Goal: Transaction & Acquisition: Download file/media

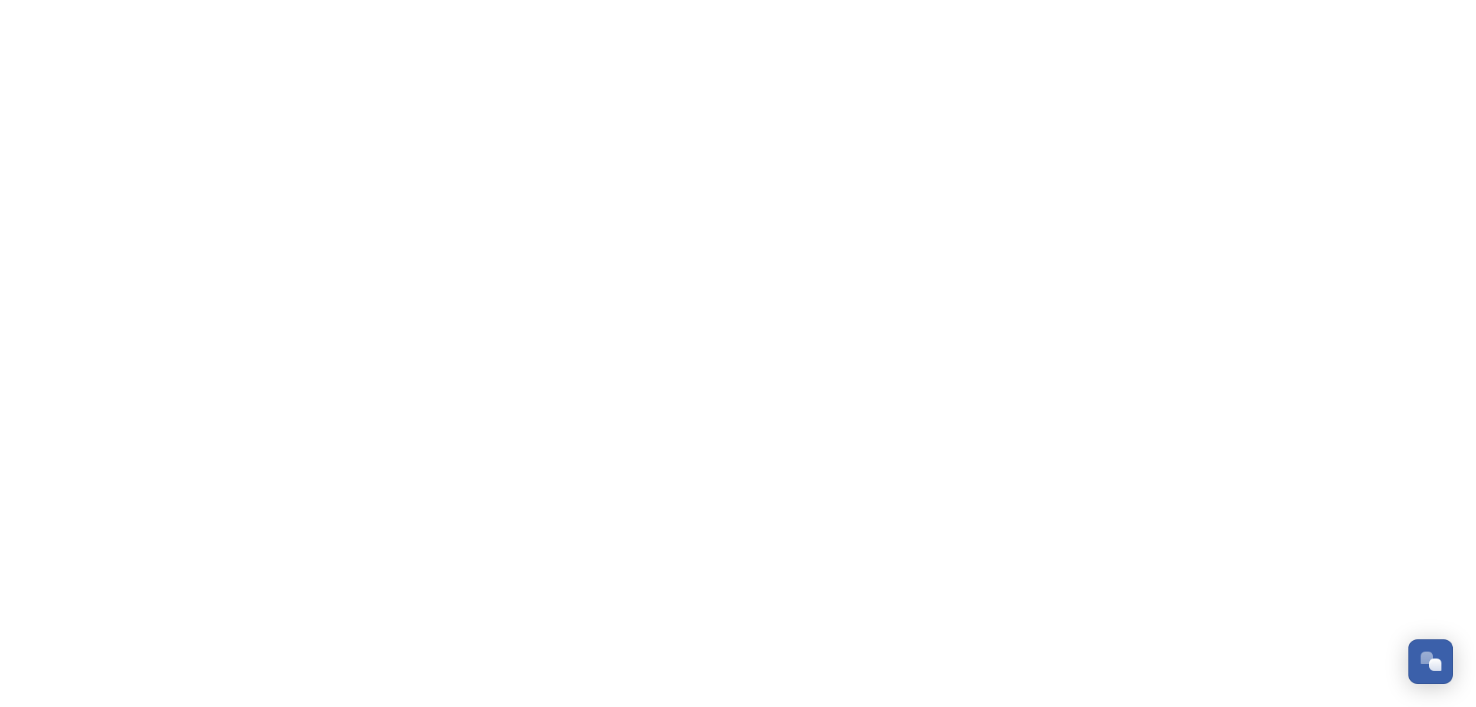
scroll to position [6093, 0]
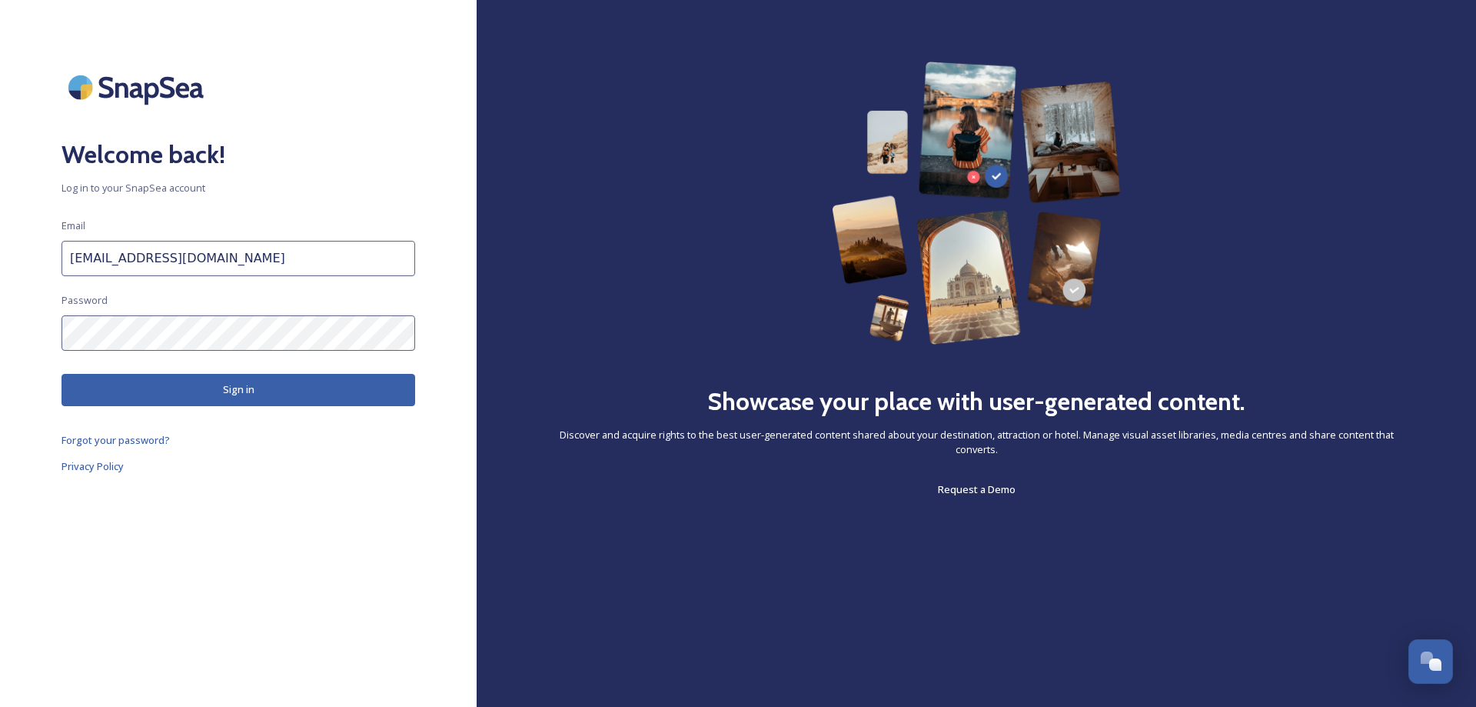
scroll to position [6093, 0]
click at [241, 395] on button "Sign in" at bounding box center [239, 390] width 354 height 32
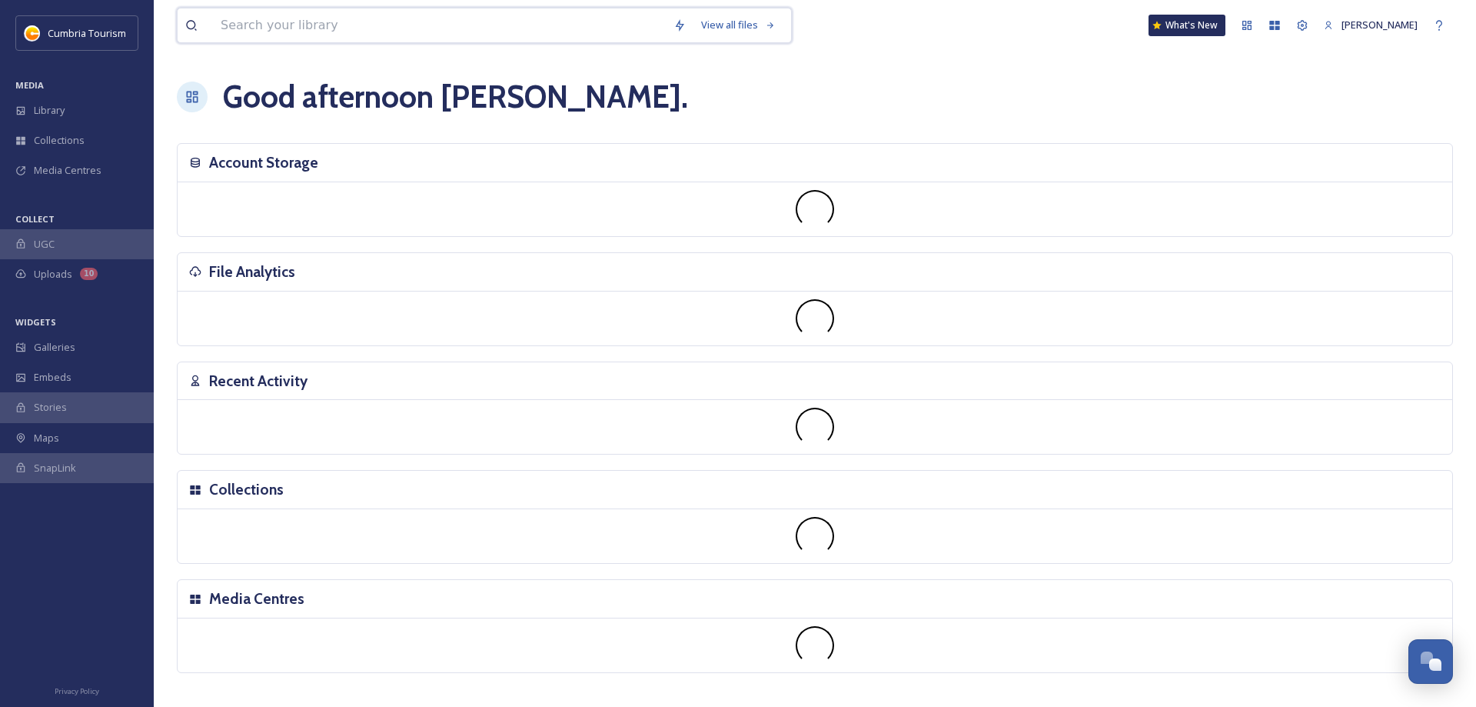
click at [373, 32] on input at bounding box center [439, 25] width 453 height 34
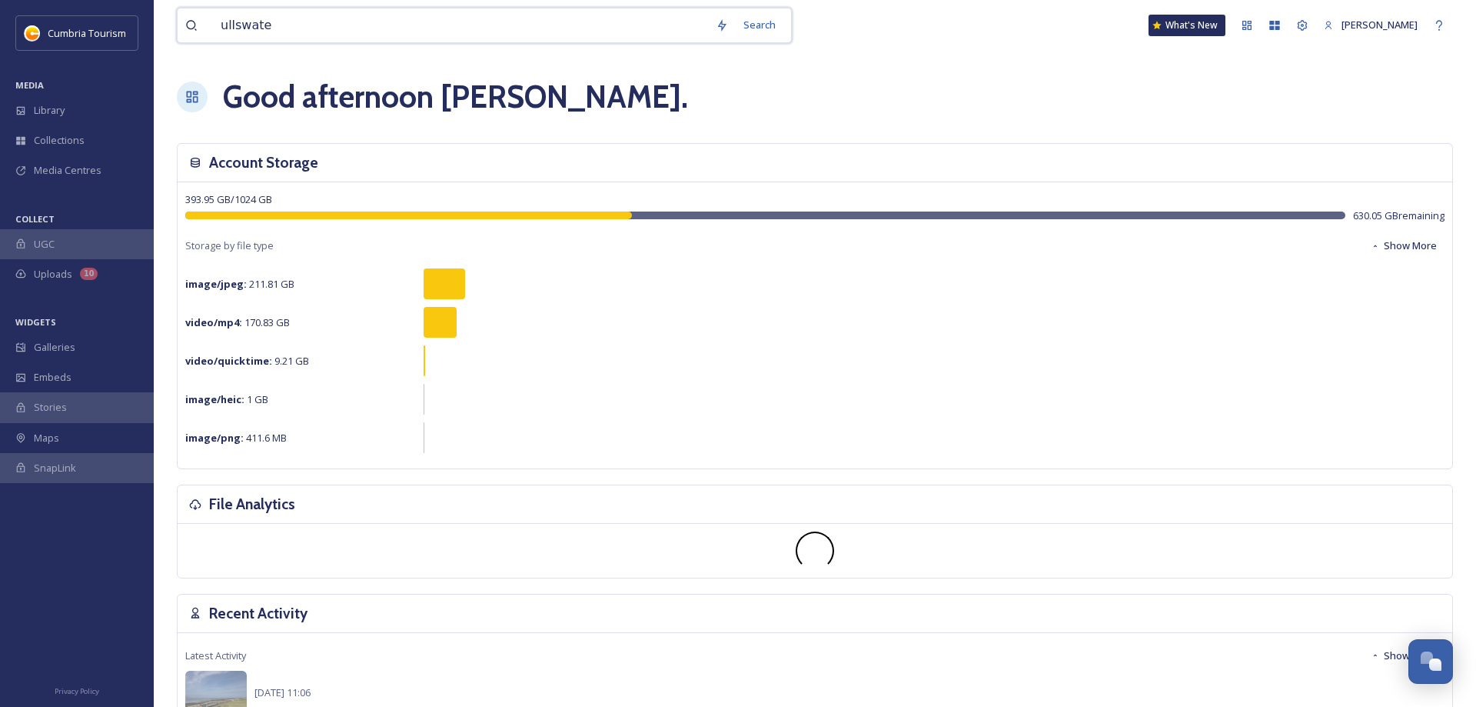
type input "ullswater"
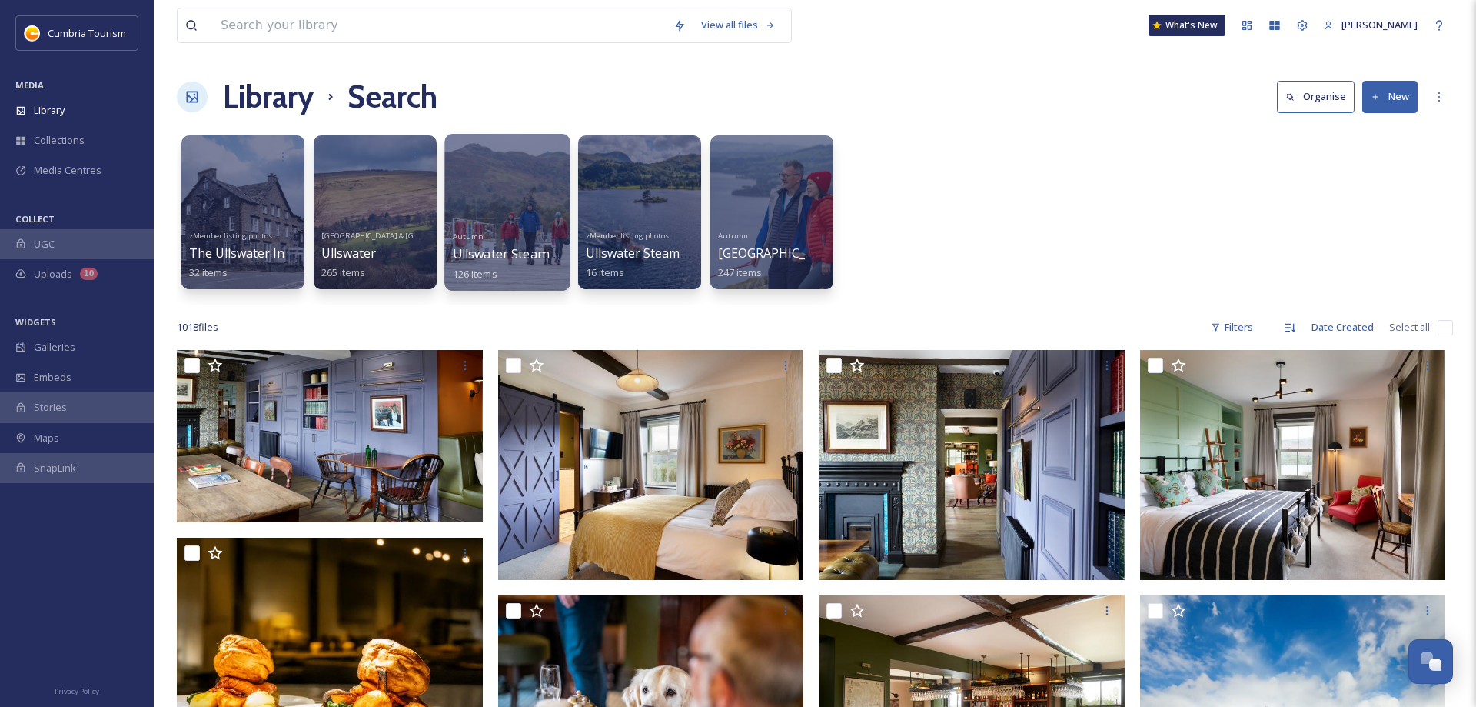
click at [522, 193] on div at bounding box center [506, 212] width 125 height 157
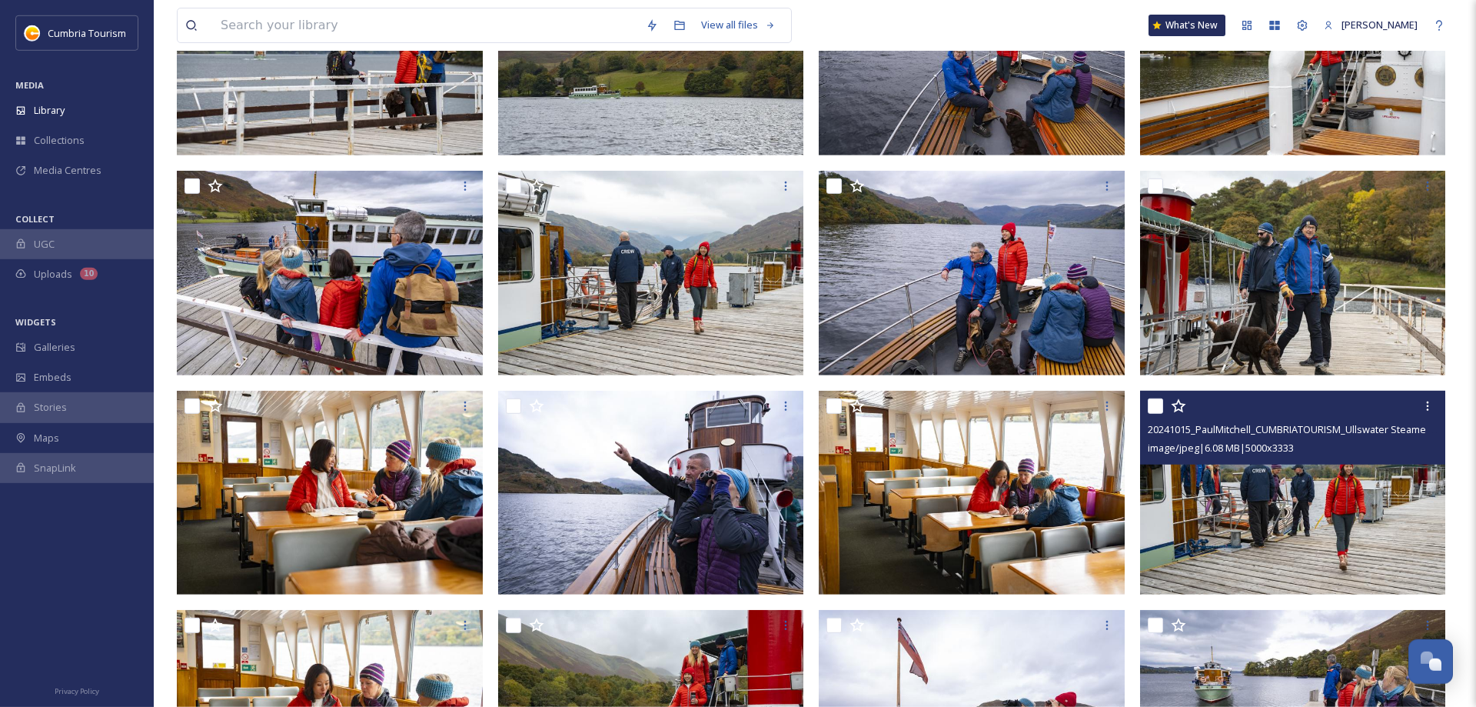
scroll to position [908, 0]
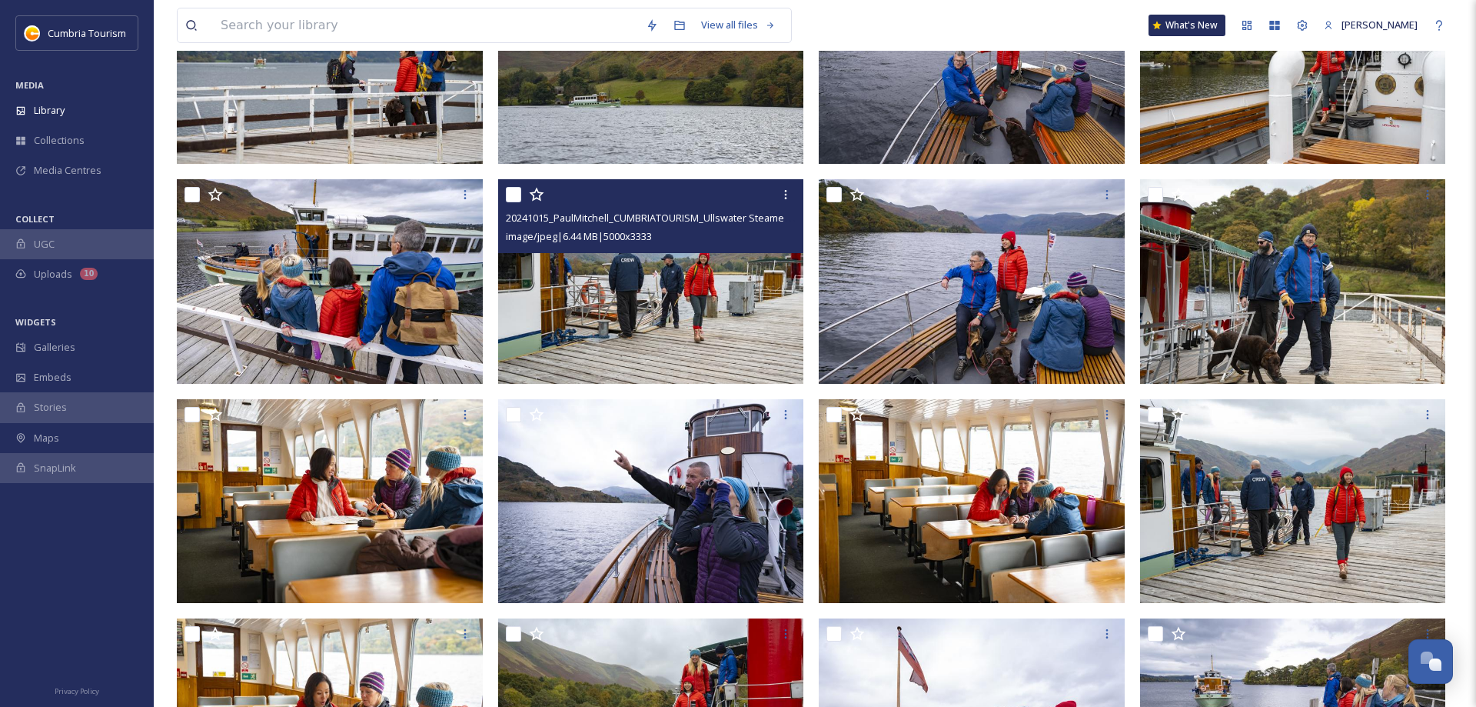
click at [658, 274] on img at bounding box center [651, 281] width 306 height 205
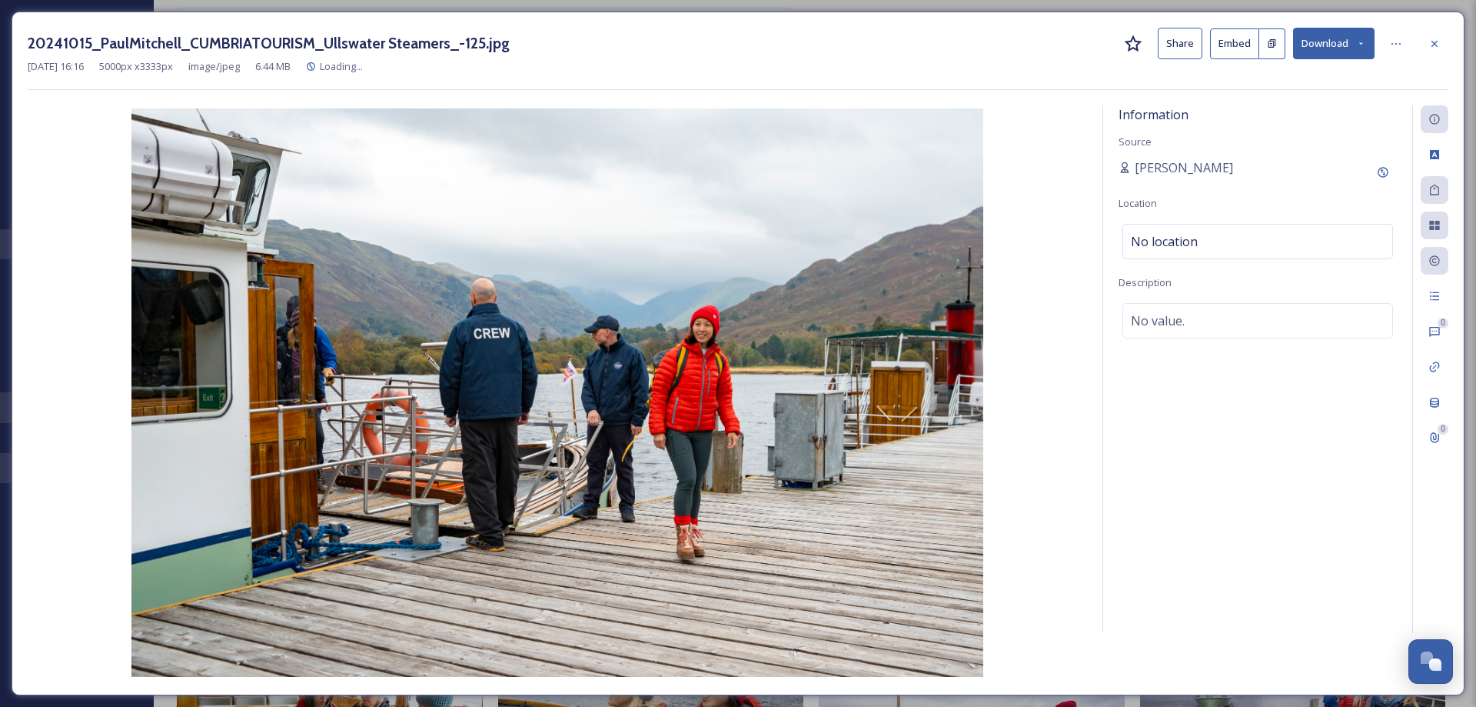
click at [1336, 45] on button "Download" at bounding box center [1334, 44] width 82 height 32
click at [1328, 81] on span "Download Original (5000 x 3333)" at bounding box center [1293, 79] width 145 height 15
click at [1429, 50] on div at bounding box center [1435, 44] width 28 height 28
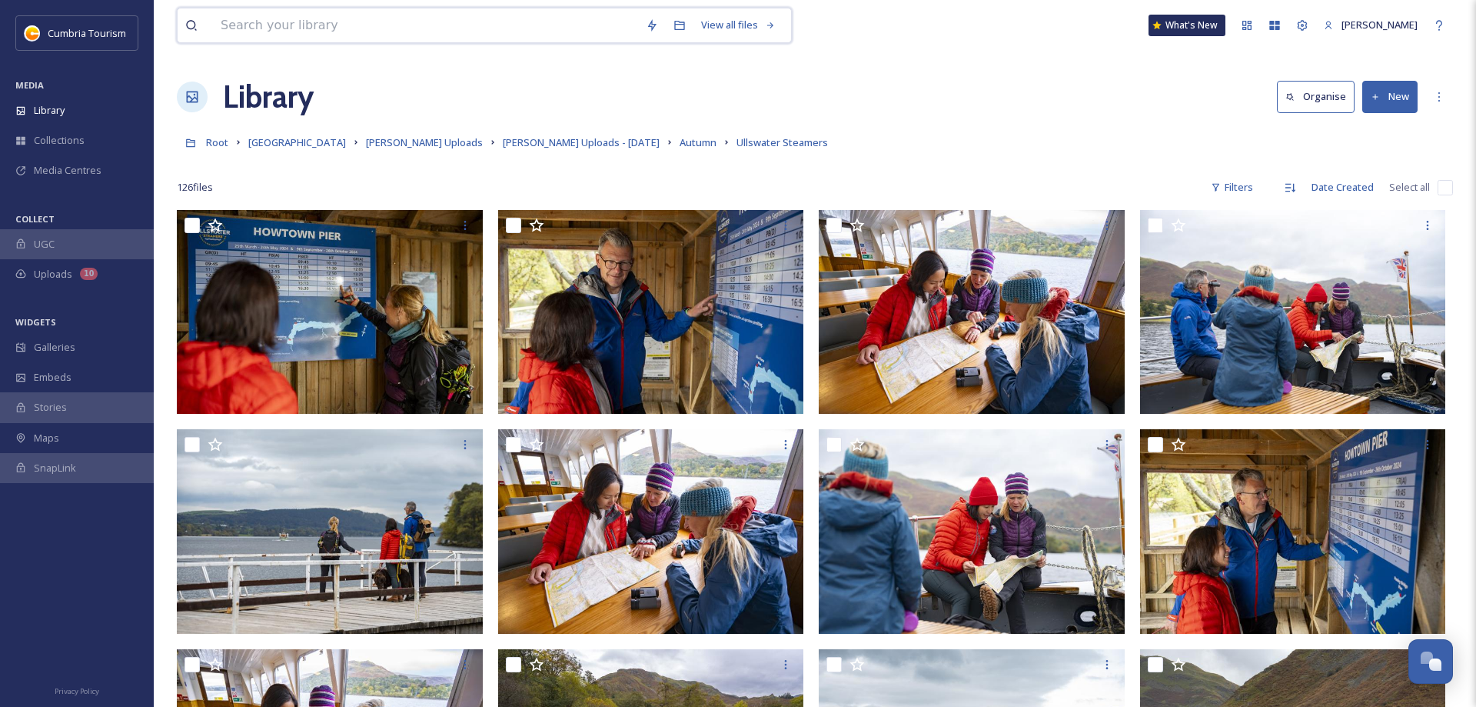
click at [299, 28] on input at bounding box center [425, 25] width 425 height 34
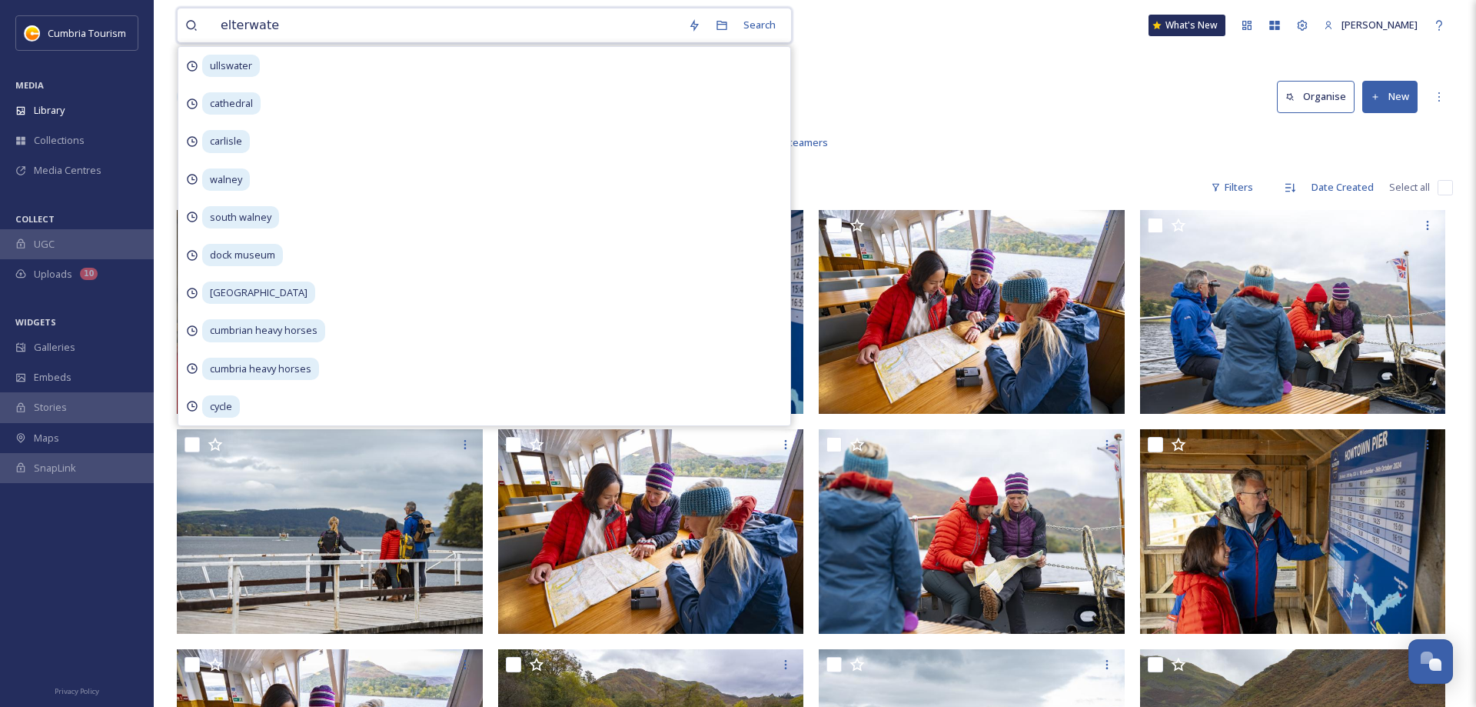
type input "elterwater"
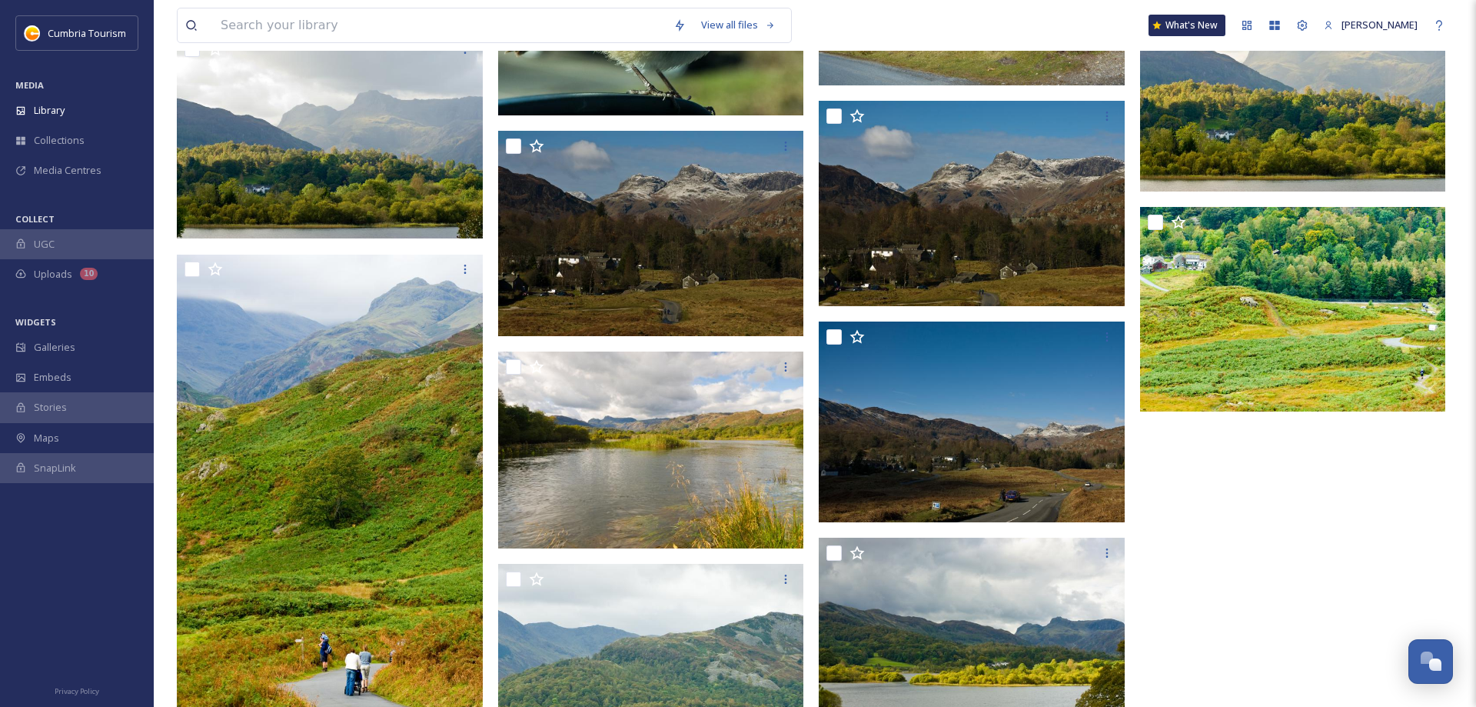
scroll to position [2274, 0]
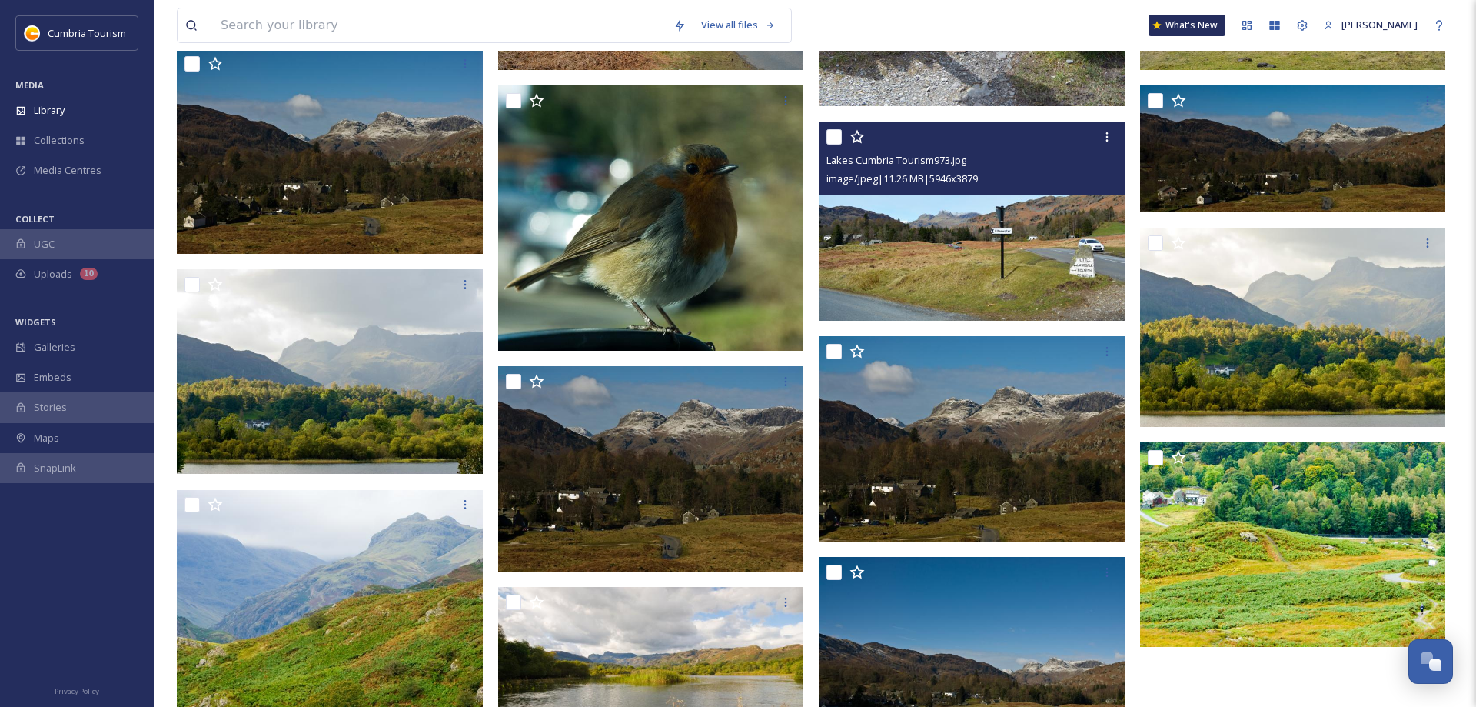
click at [1031, 274] on img at bounding box center [972, 221] width 306 height 200
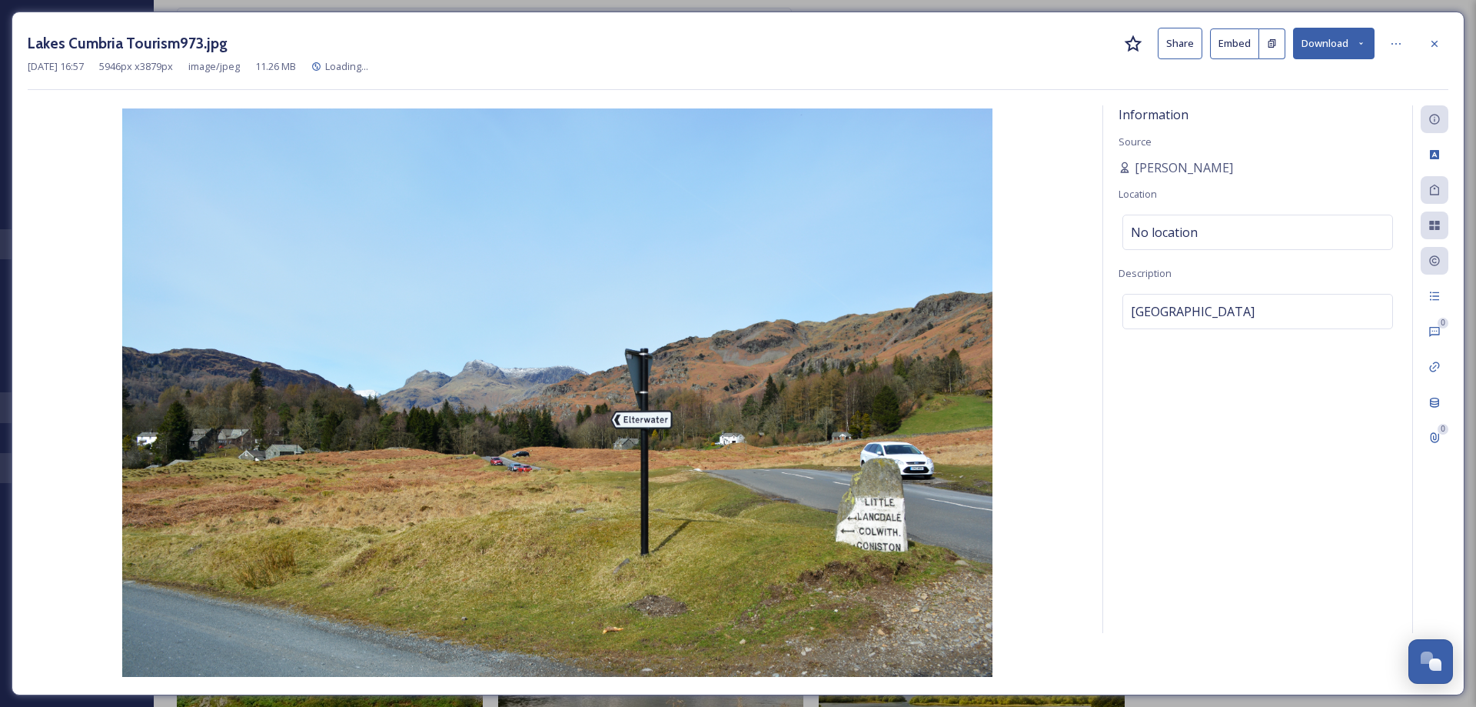
click at [1332, 45] on button "Download" at bounding box center [1334, 44] width 82 height 32
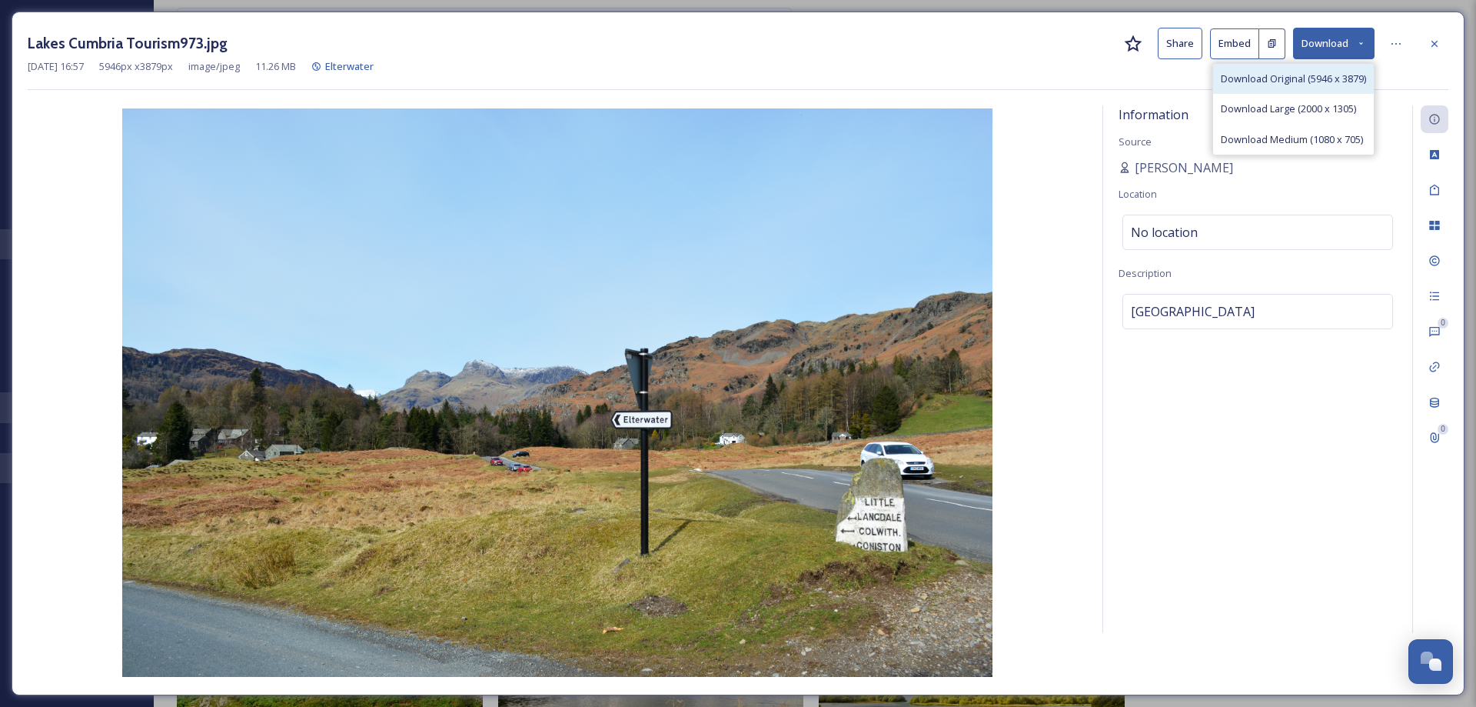
click at [1315, 80] on span "Download Original (5946 x 3879)" at bounding box center [1293, 79] width 145 height 15
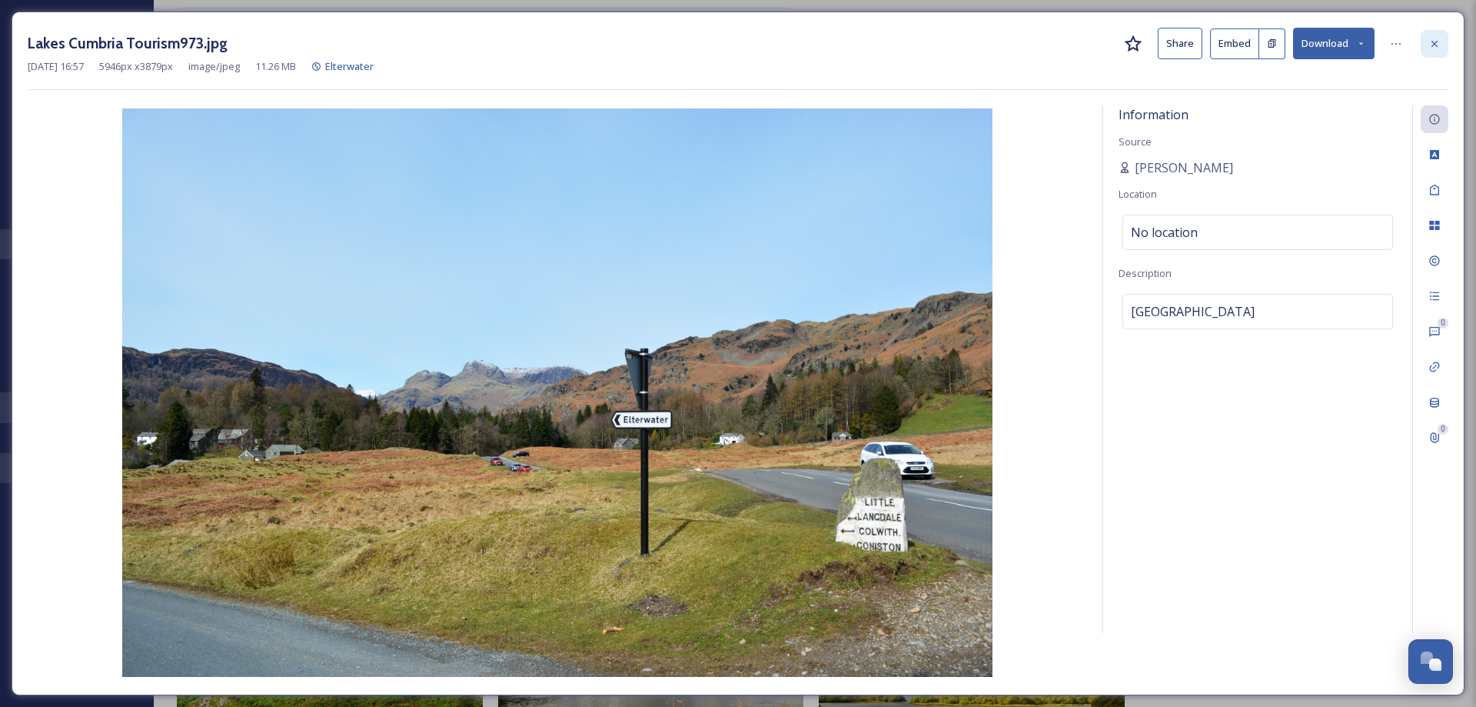
click at [1436, 48] on icon at bounding box center [1435, 44] width 12 height 12
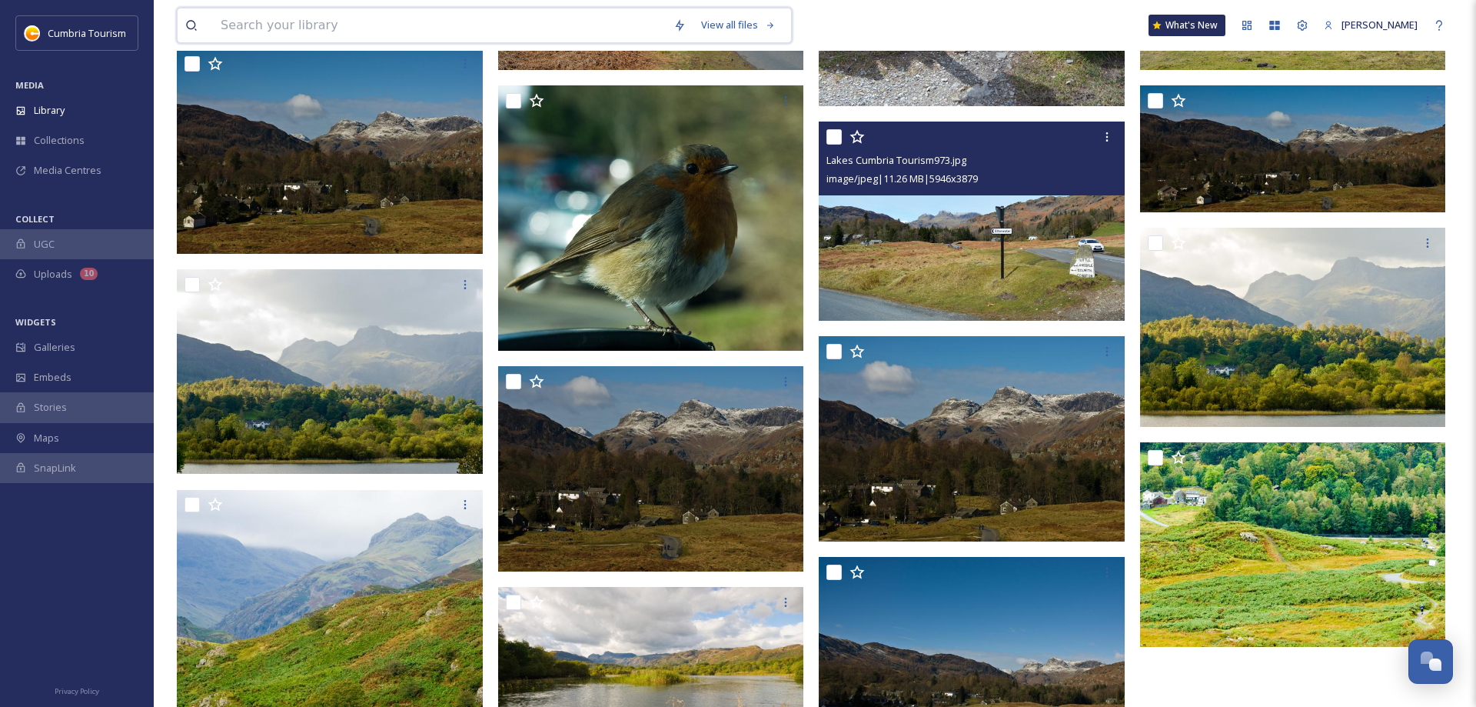
click at [407, 32] on input at bounding box center [439, 25] width 453 height 34
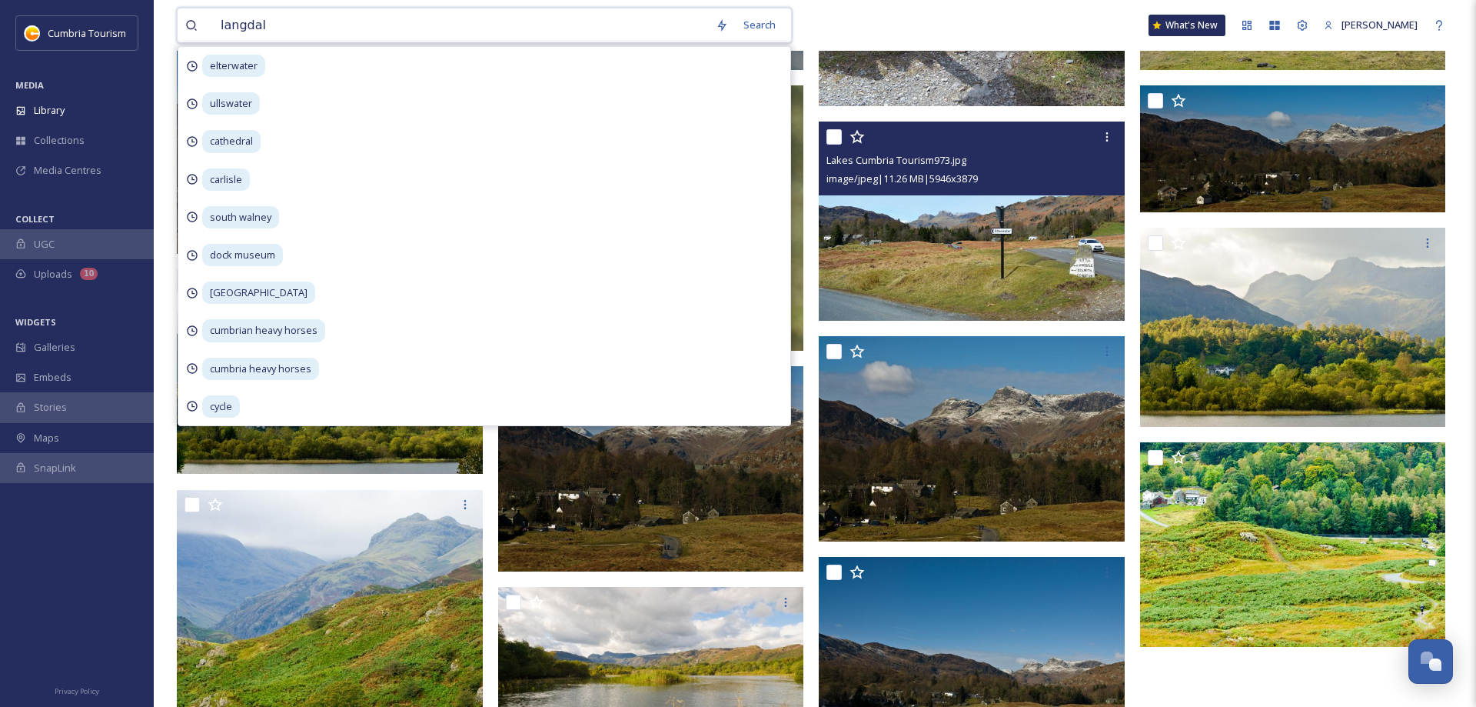
type input "langdale"
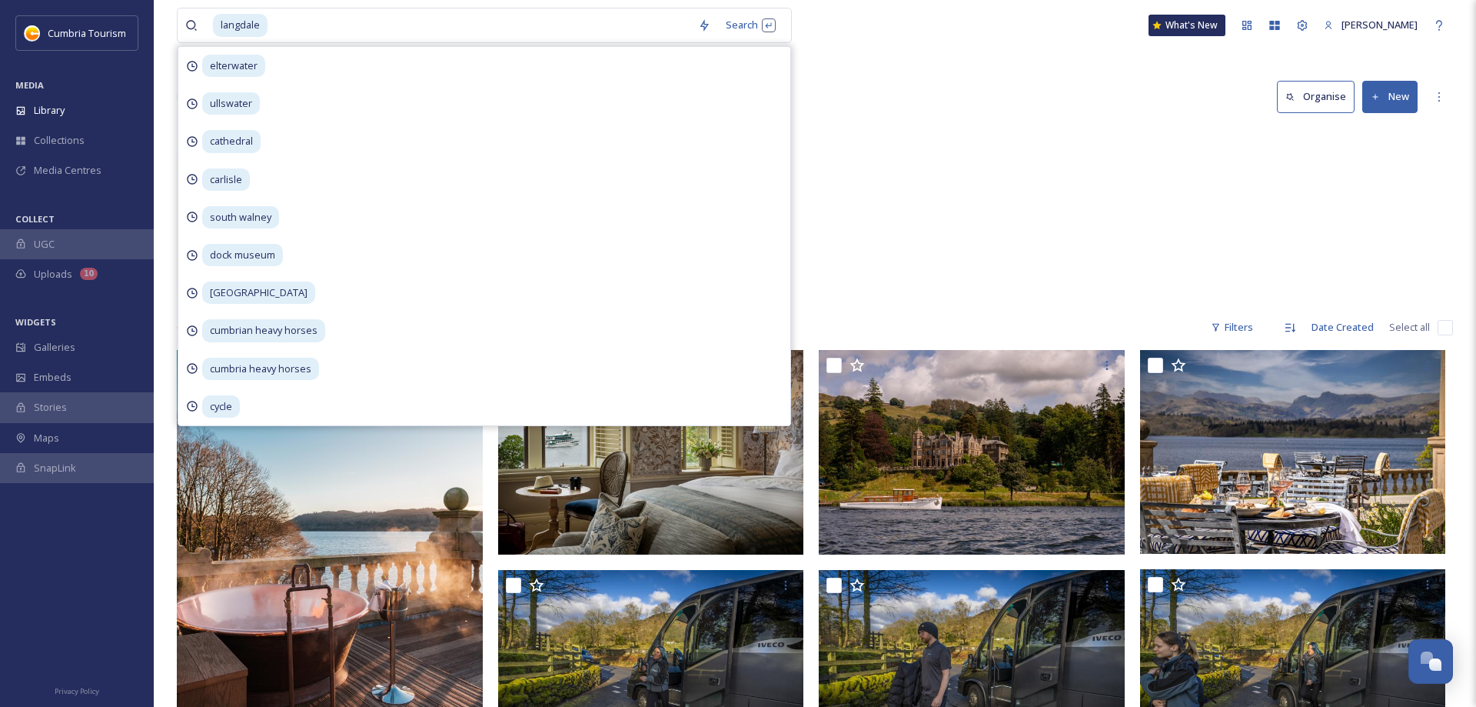
click at [976, 196] on div "[GEOGRAPHIC_DATA] [GEOGRAPHIC_DATA] 5 items" at bounding box center [815, 216] width 1276 height 177
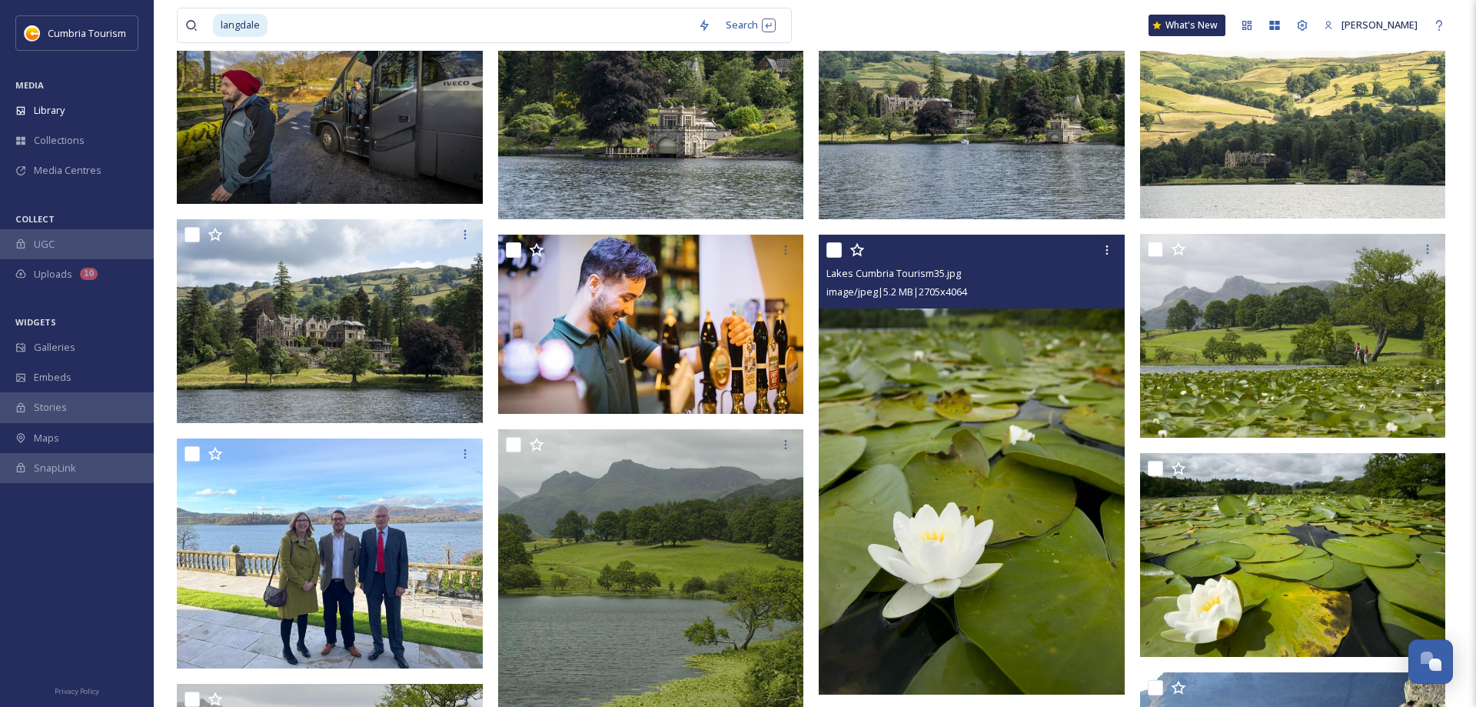
scroll to position [1118, 0]
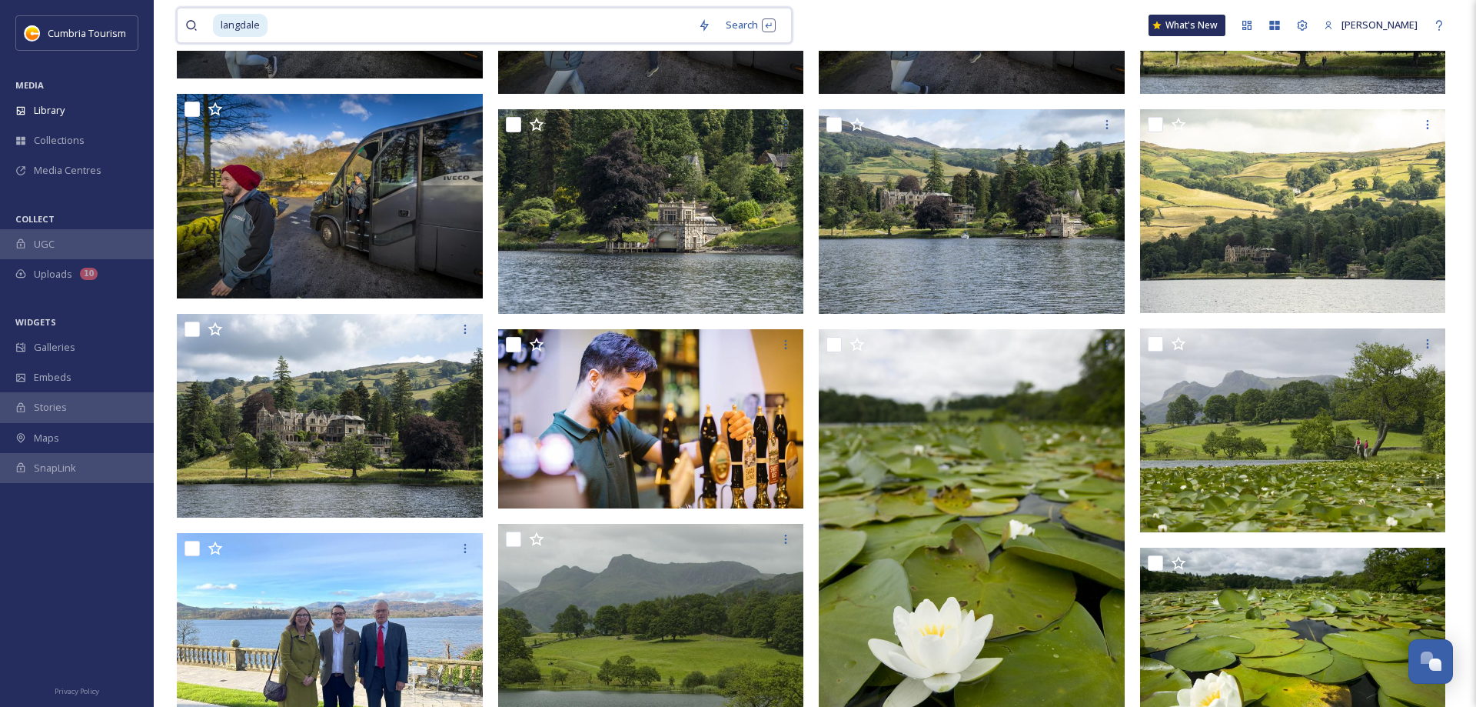
click at [337, 20] on input at bounding box center [479, 25] width 421 height 34
type input "l"
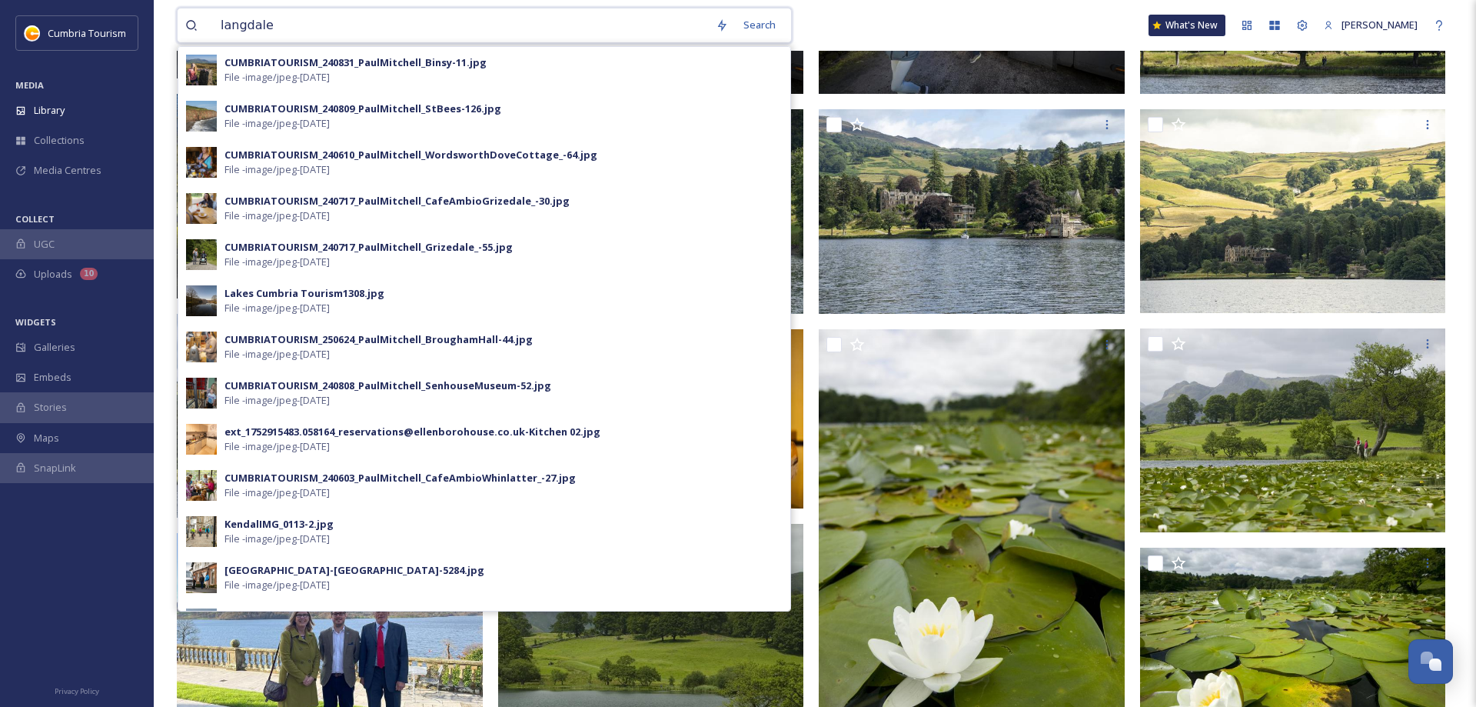
type input "langdales"
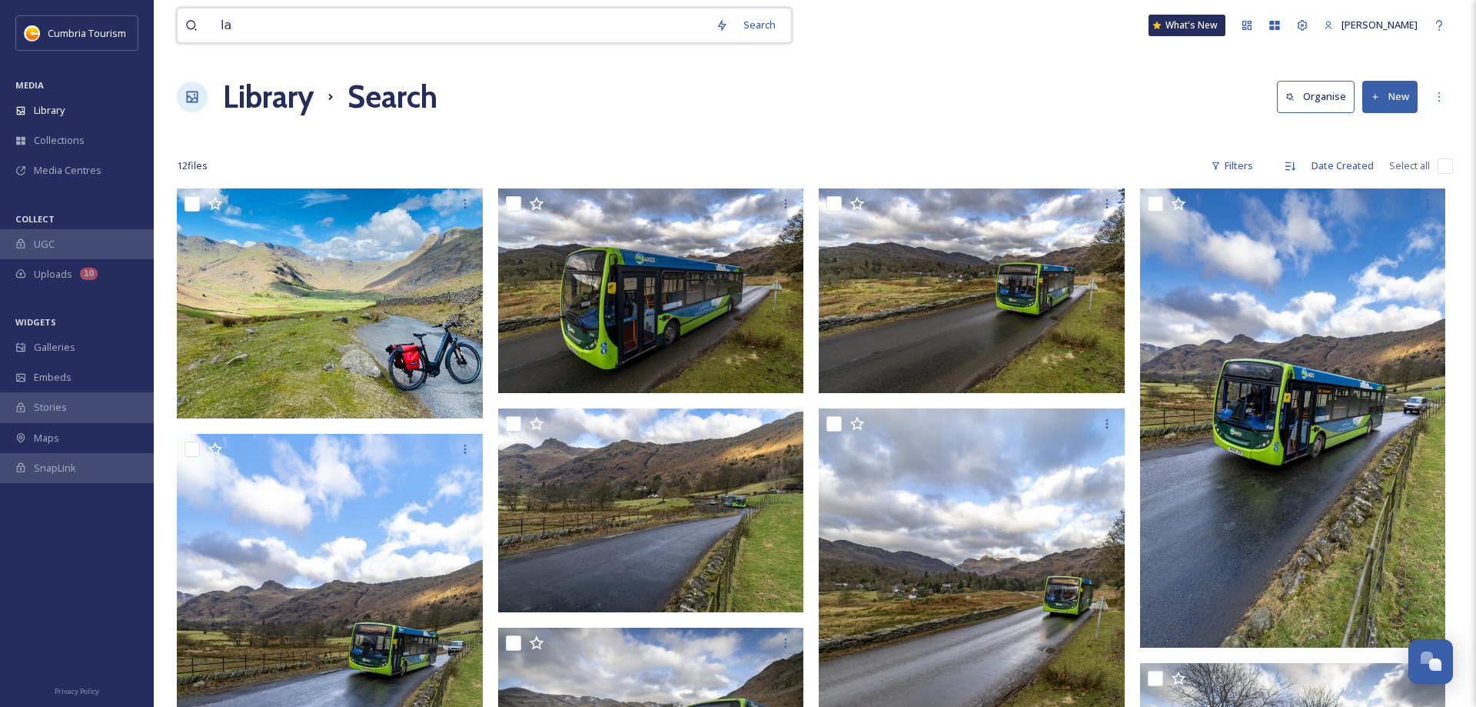
type input "l"
type input "langdale"
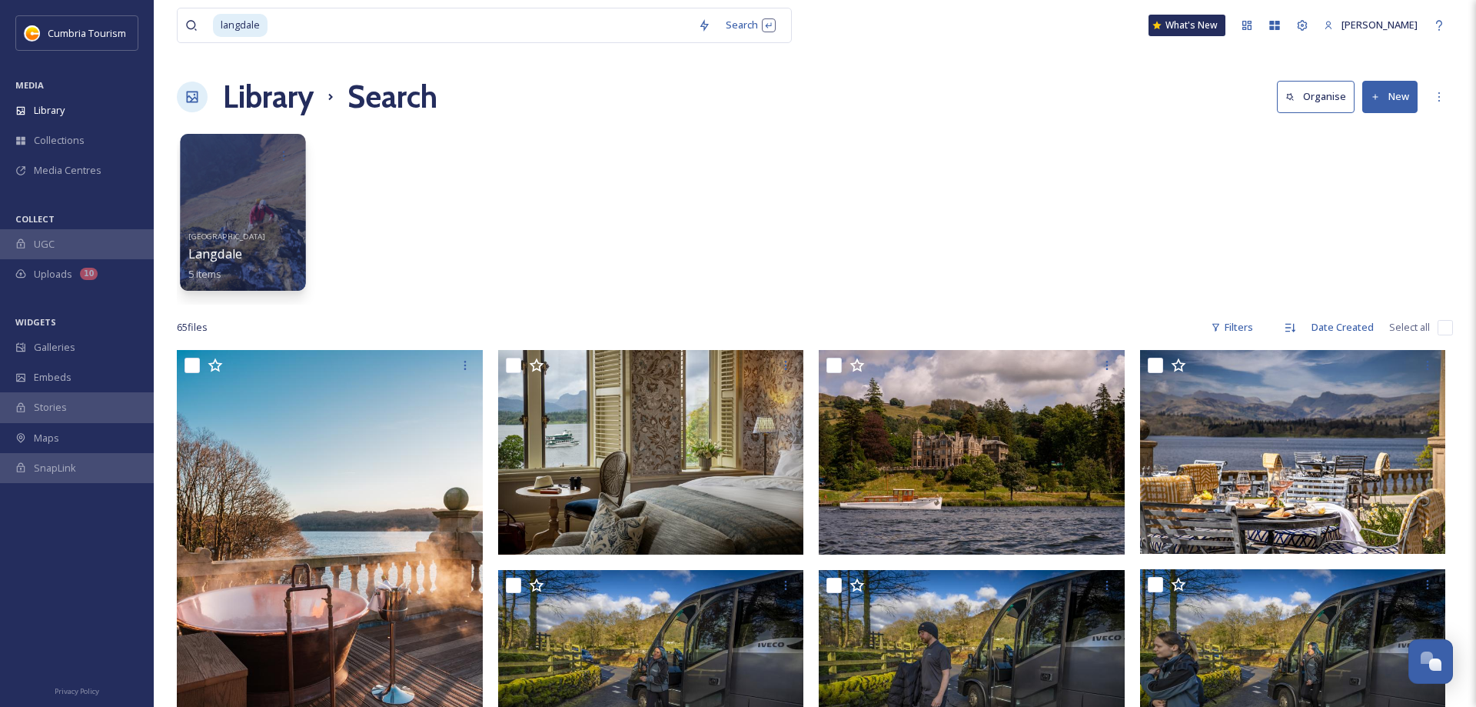
click at [260, 225] on div "[GEOGRAPHIC_DATA] [GEOGRAPHIC_DATA] 5 items" at bounding box center [243, 253] width 110 height 57
click at [259, 228] on div "[GEOGRAPHIC_DATA] [GEOGRAPHIC_DATA] 5 items" at bounding box center [243, 253] width 110 height 57
click at [260, 230] on div "[GEOGRAPHIC_DATA] [GEOGRAPHIC_DATA] 5 items" at bounding box center [243, 253] width 110 height 57
click at [261, 231] on div "[GEOGRAPHIC_DATA] [GEOGRAPHIC_DATA] 5 items" at bounding box center [243, 253] width 110 height 57
click at [261, 232] on div "[GEOGRAPHIC_DATA] [GEOGRAPHIC_DATA] 5 items" at bounding box center [243, 253] width 110 height 57
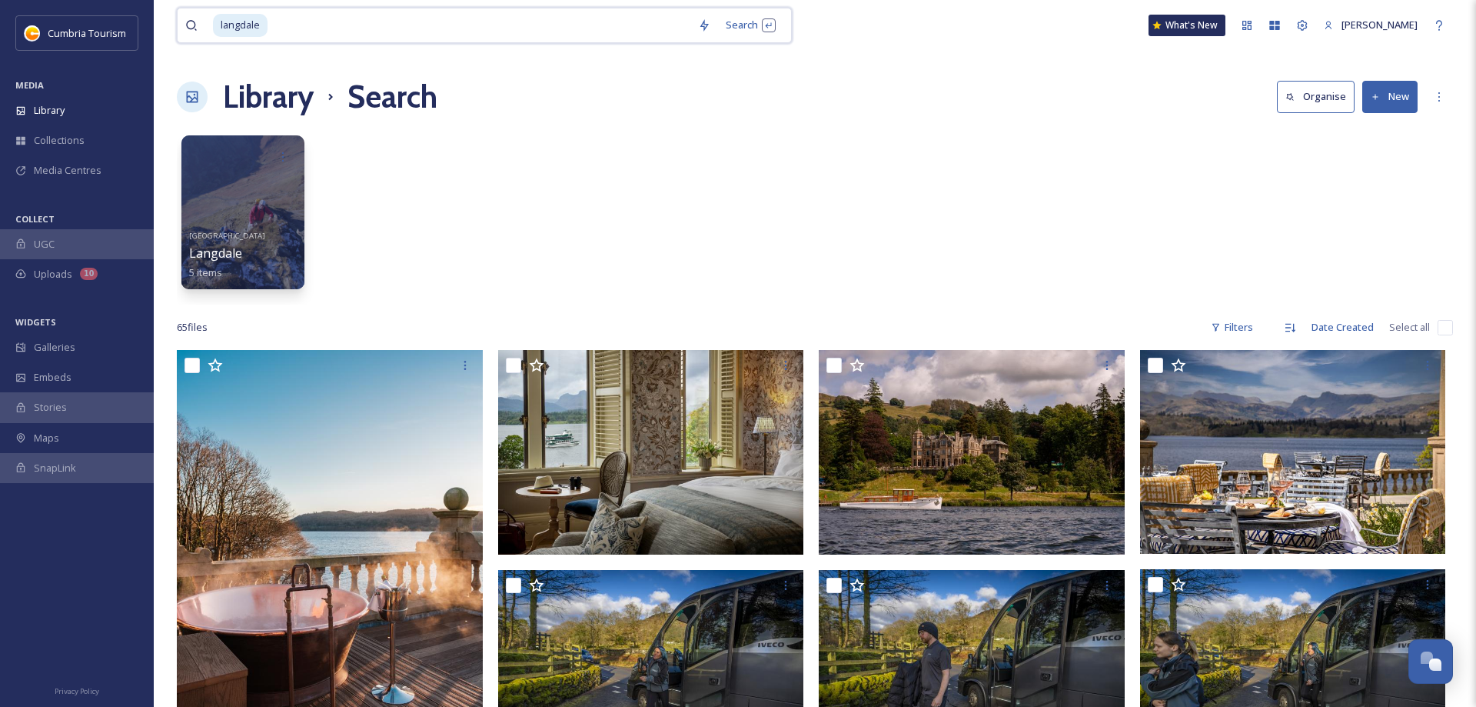
drag, startPoint x: 319, startPoint y: 31, endPoint x: 105, endPoint y: 16, distance: 214.3
click at [269, 16] on input at bounding box center [479, 25] width 421 height 34
type input "l"
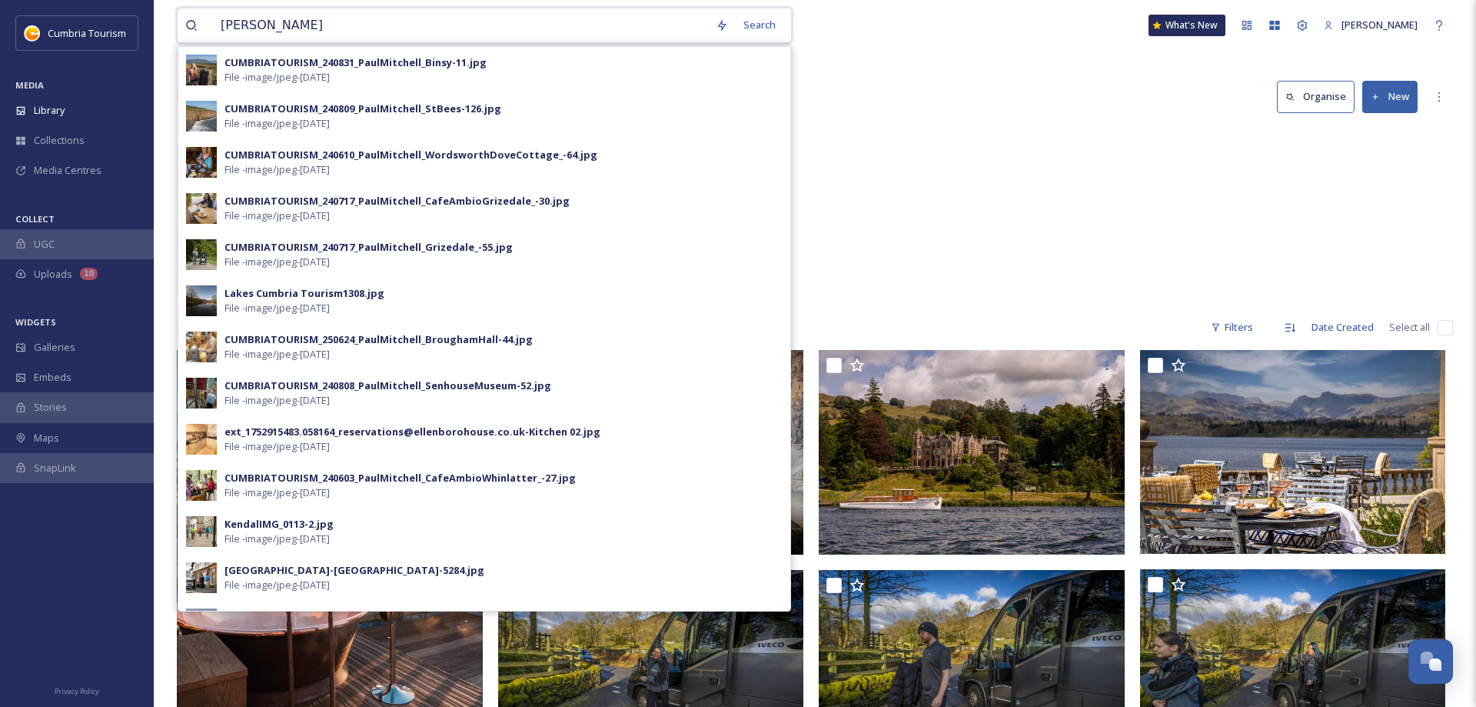
type input "walkers"
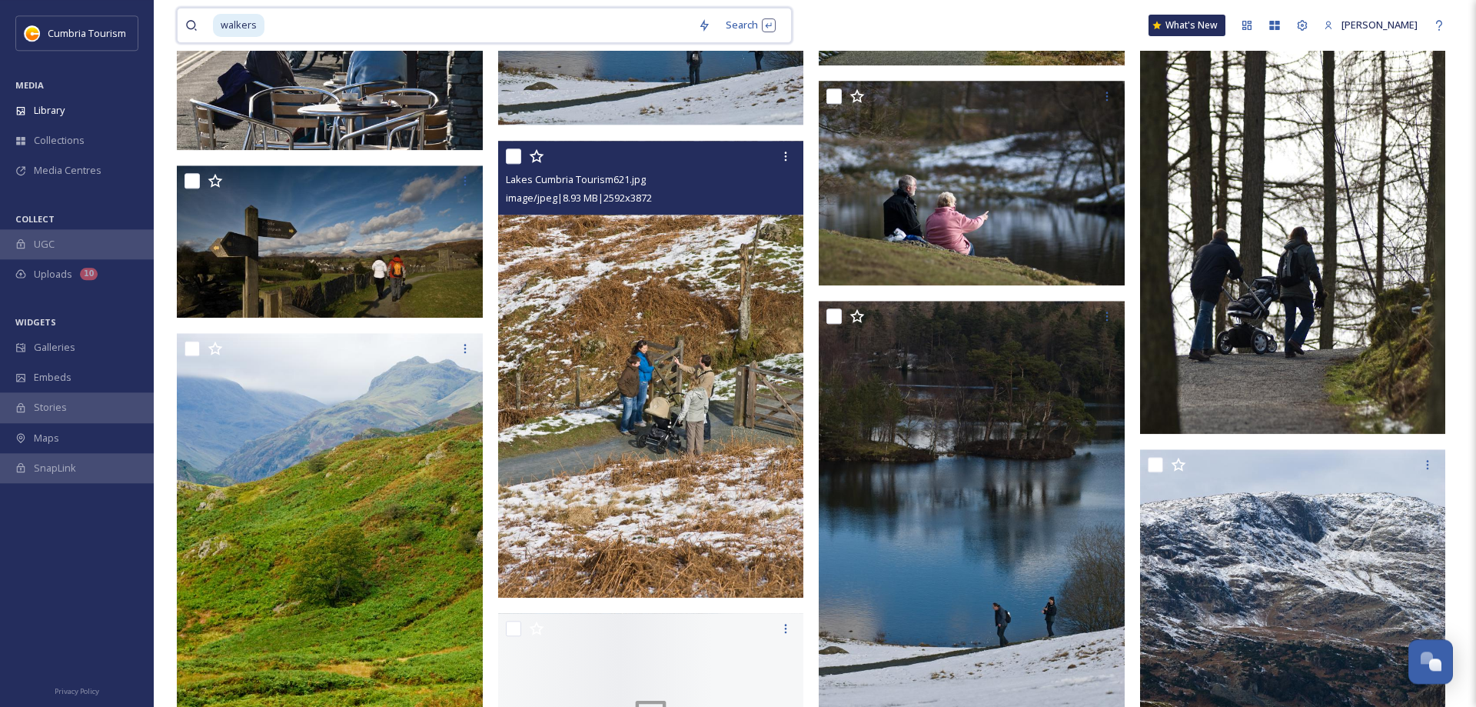
scroll to position [7607, 0]
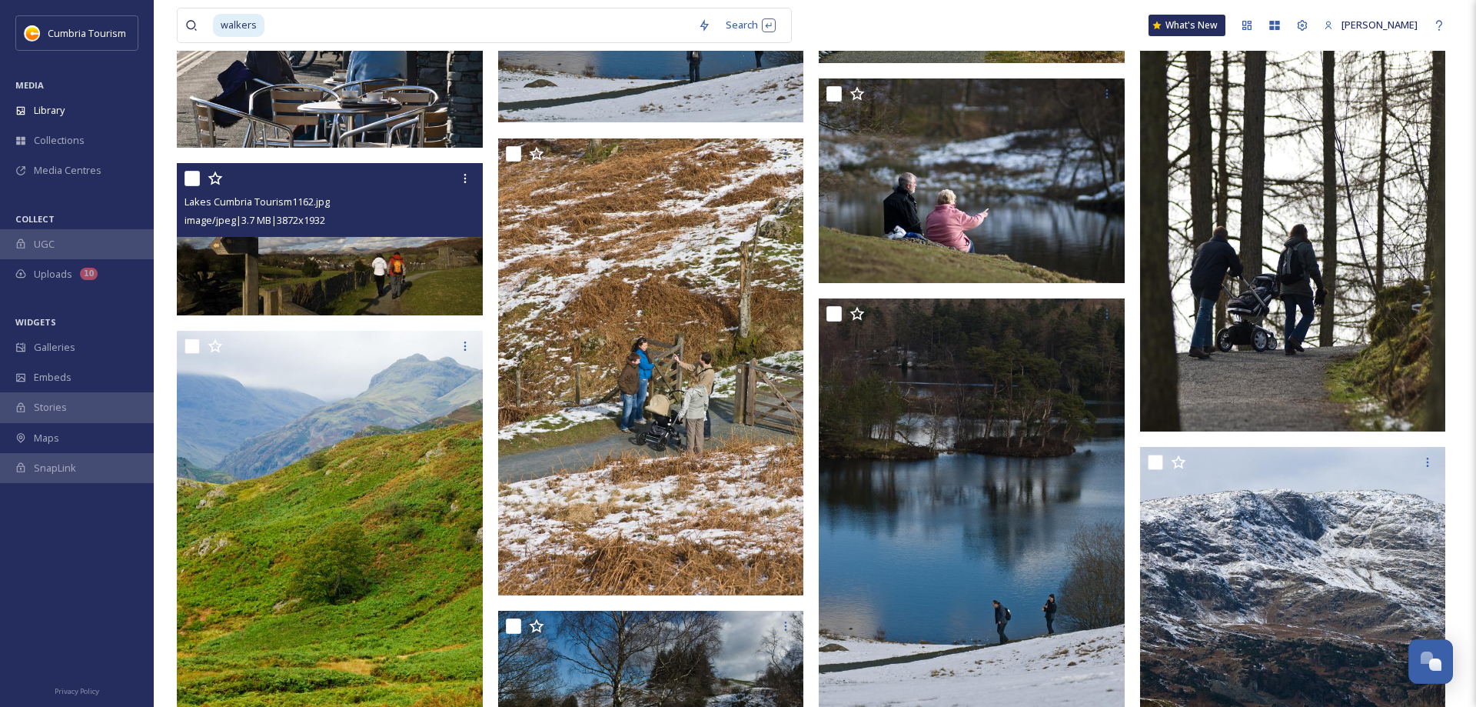
click at [372, 234] on div "Lakes Cumbria Tourism1162.jpg image/jpeg | 3.7 MB | 3872 x 1932" at bounding box center [330, 200] width 306 height 74
click at [334, 270] on img at bounding box center [330, 239] width 306 height 152
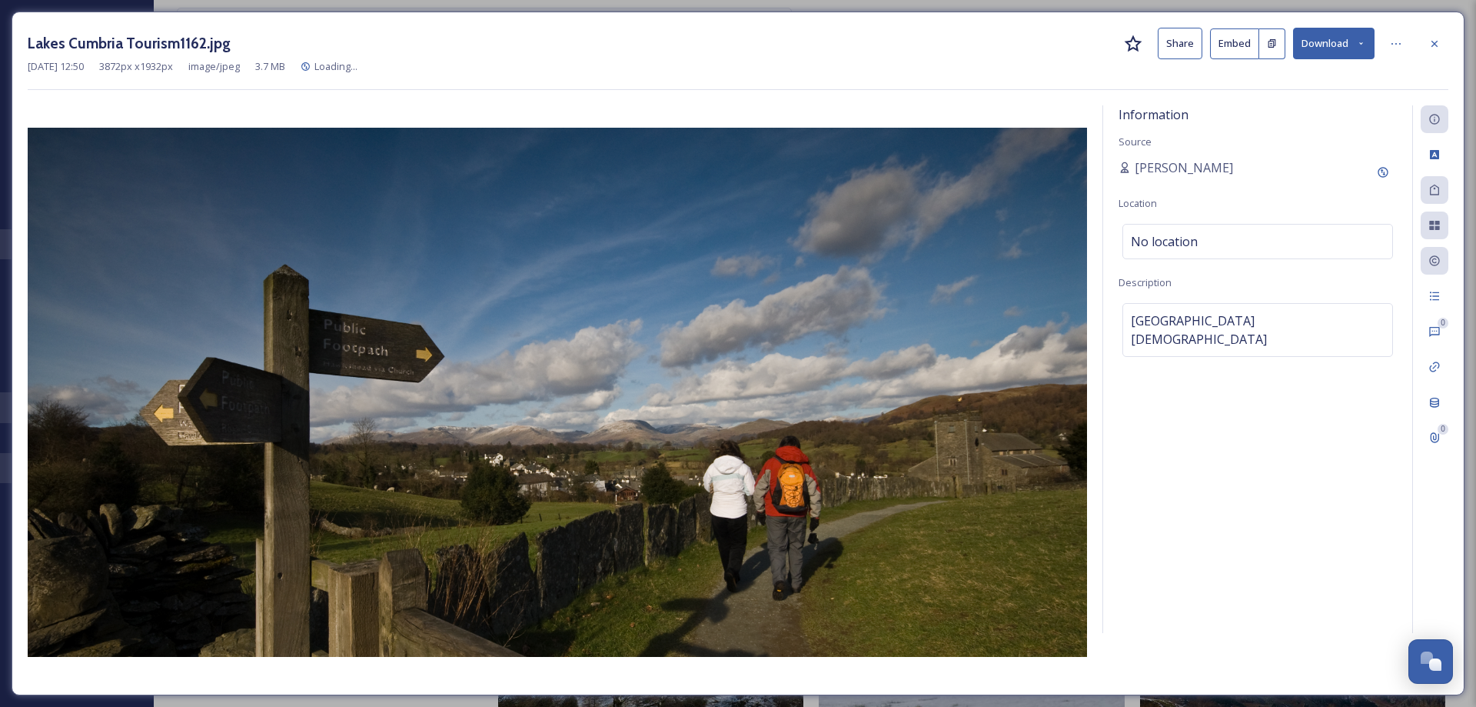
click at [1293, 33] on div "Lakes Cumbria Tourism1162.jpg Share Embed Download" at bounding box center [738, 44] width 1421 height 32
click at [1309, 39] on button "Download" at bounding box center [1334, 44] width 82 height 32
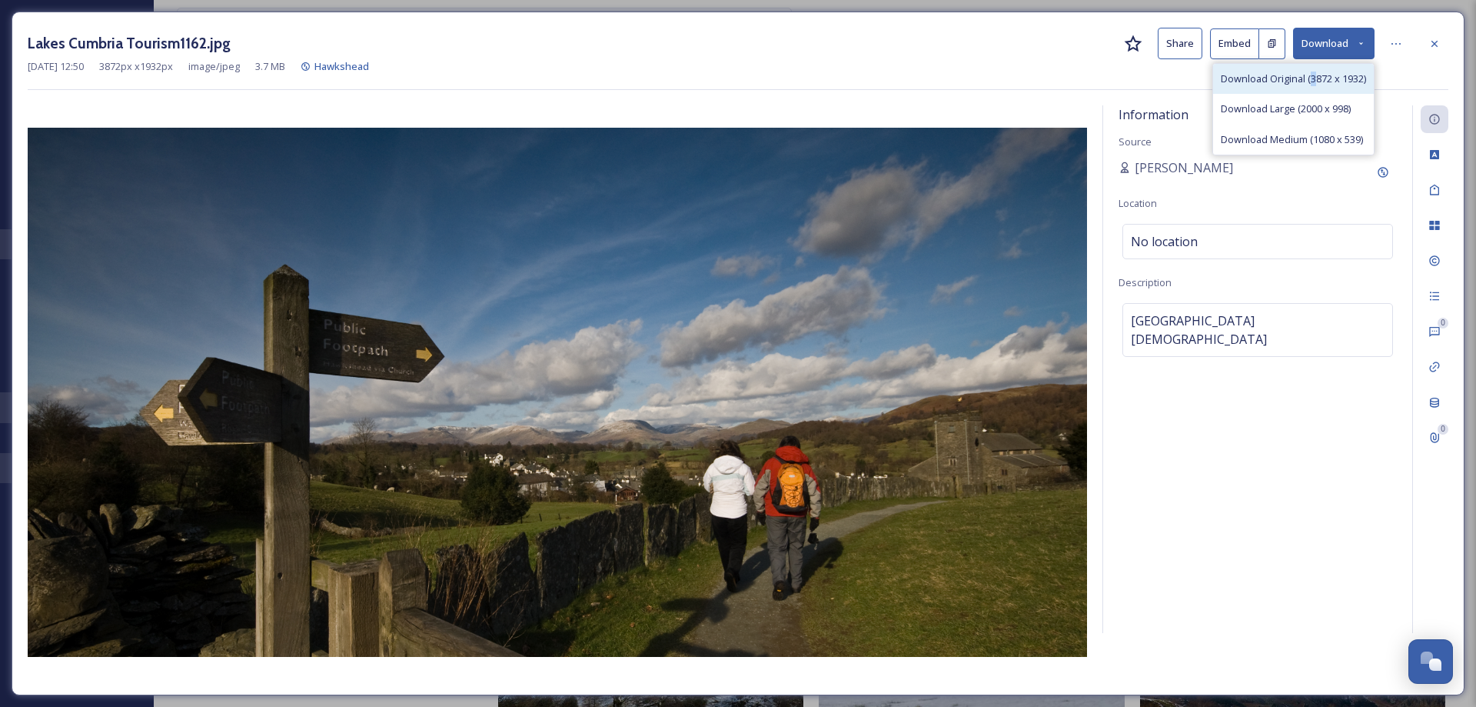
click at [1309, 85] on div "Download Original (3872 x 1932)" at bounding box center [1293, 79] width 161 height 30
click at [1442, 42] on div at bounding box center [1435, 44] width 28 height 28
